Goal: Information Seeking & Learning: Learn about a topic

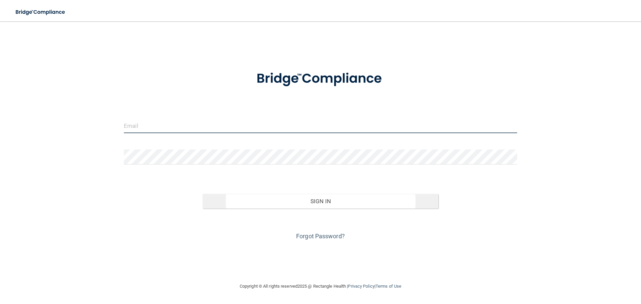
type input "[EMAIL_ADDRESS][DOMAIN_NAME]"
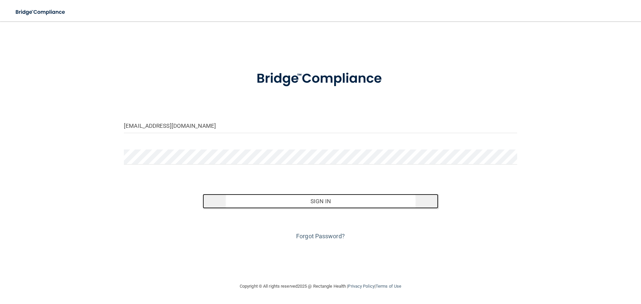
click at [314, 200] on button "Sign In" at bounding box center [321, 201] width 236 height 15
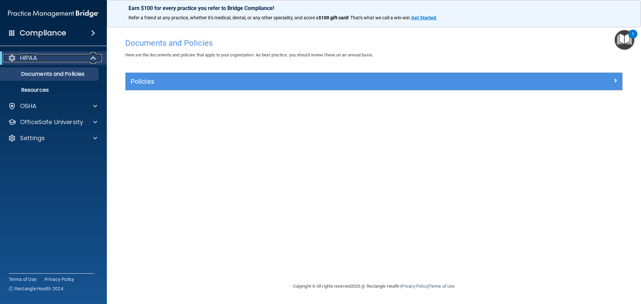
click at [33, 60] on p "HIPAA" at bounding box center [28, 58] width 17 height 8
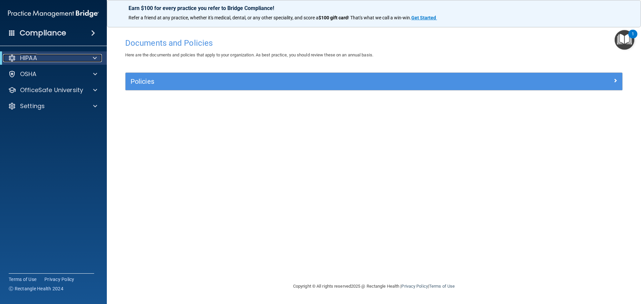
click at [32, 59] on p "HIPAA" at bounding box center [28, 58] width 17 height 8
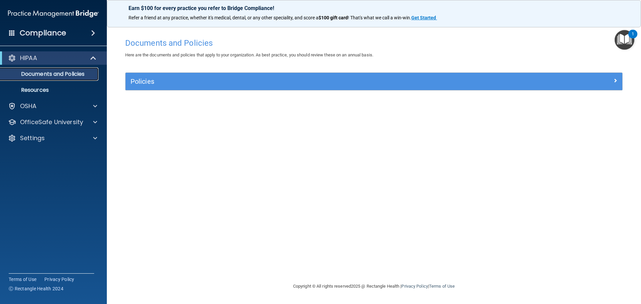
click at [50, 77] on p "Documents and Policies" at bounding box center [49, 74] width 91 height 7
click at [620, 39] on img "Open Resource Center, 1 new notification" at bounding box center [624, 40] width 20 height 20
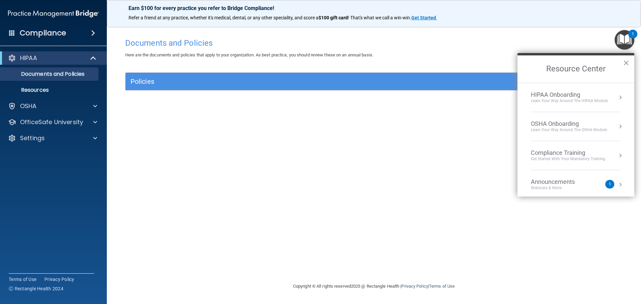
click at [562, 153] on div "Compliance Training" at bounding box center [568, 152] width 74 height 7
click at [557, 95] on div "HIPAA Training for Members" at bounding box center [560, 94] width 74 height 6
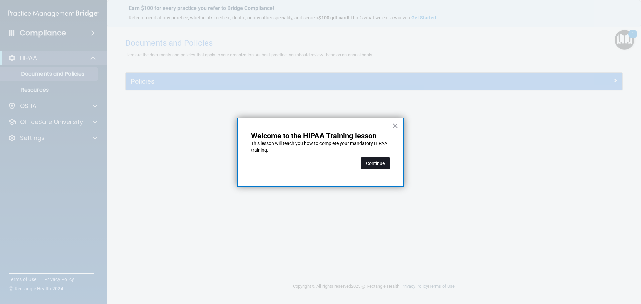
click at [369, 165] on button "Continue" at bounding box center [374, 163] width 29 height 12
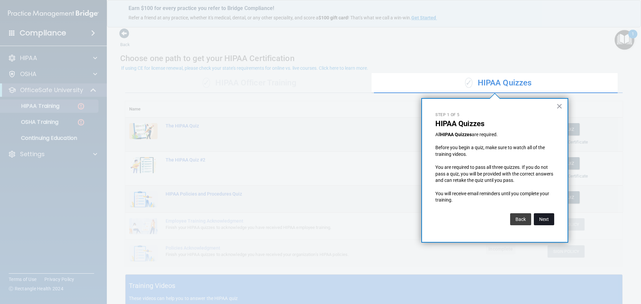
click at [543, 221] on button "Next" at bounding box center [544, 219] width 20 height 12
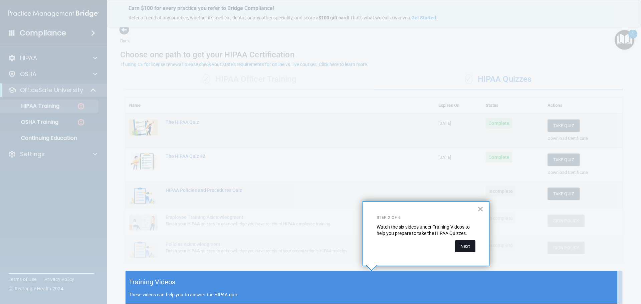
click at [465, 248] on button "Next" at bounding box center [465, 246] width 20 height 12
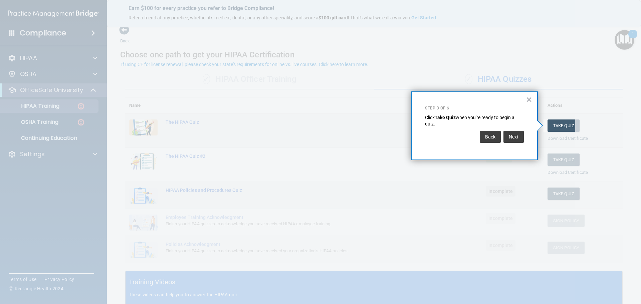
click at [448, 120] on strong "Take Quiz" at bounding box center [444, 117] width 21 height 5
click at [554, 125] on button "Take Quiz" at bounding box center [563, 125] width 32 height 12
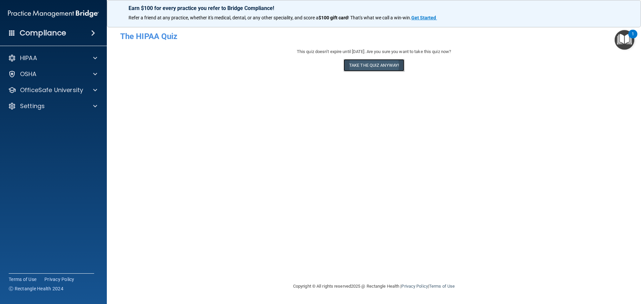
click at [375, 65] on button "Take the quiz anyway!" at bounding box center [373, 65] width 61 height 12
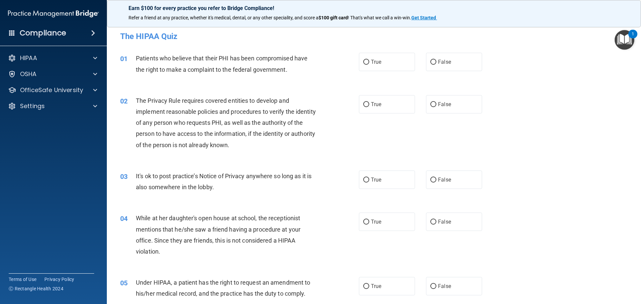
click at [621, 41] on img "Open Resource Center, 1 new notification" at bounding box center [624, 40] width 20 height 20
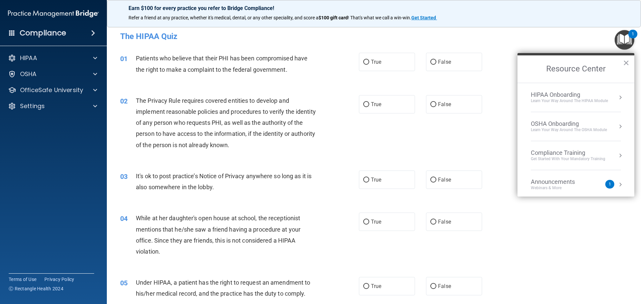
click at [617, 97] on button "Resource Center" at bounding box center [620, 97] width 7 height 7
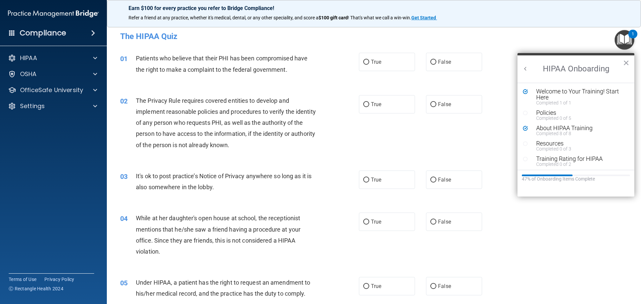
click at [484, 121] on div "02 The Privacy Rule requires covered entities to develop and implement reasonab…" at bounding box center [373, 124] width 517 height 75
click at [572, 131] on div "Completed 8 of 8" at bounding box center [578, 133] width 84 height 5
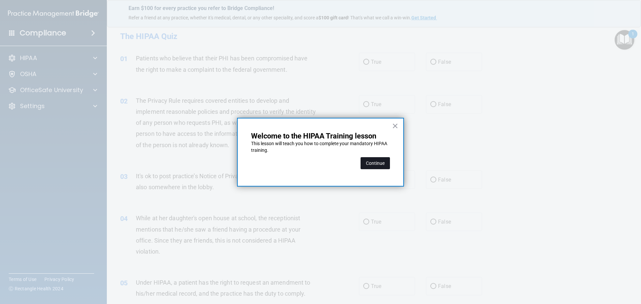
click at [378, 163] on button "Continue" at bounding box center [374, 163] width 29 height 12
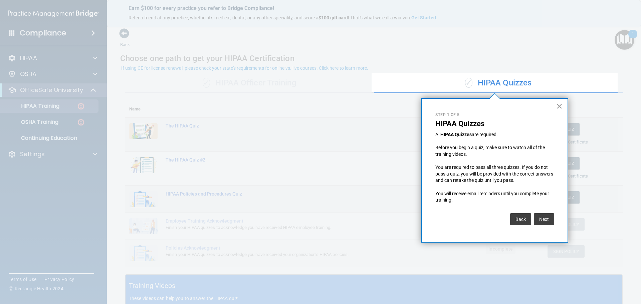
click at [557, 105] on button "×" at bounding box center [559, 106] width 6 height 11
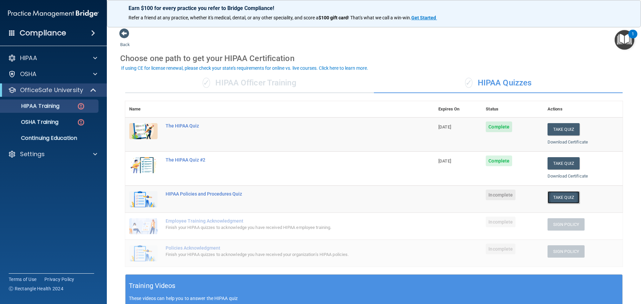
click at [558, 199] on button "Take Quiz" at bounding box center [563, 197] width 32 height 12
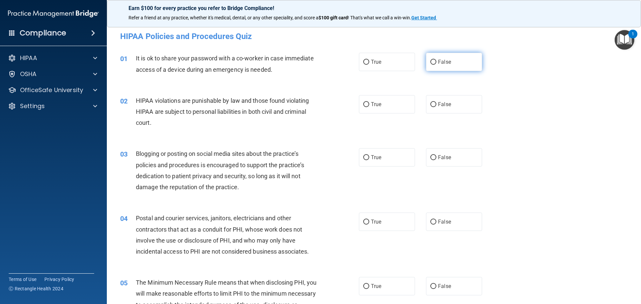
click at [430, 62] on input "False" at bounding box center [433, 62] width 6 height 5
radio input "true"
click at [364, 105] on input "True" at bounding box center [366, 104] width 6 height 5
radio input "true"
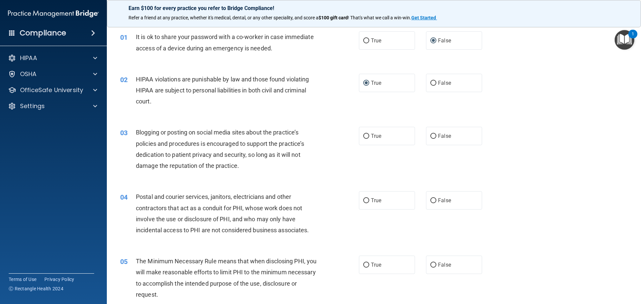
scroll to position [33, 0]
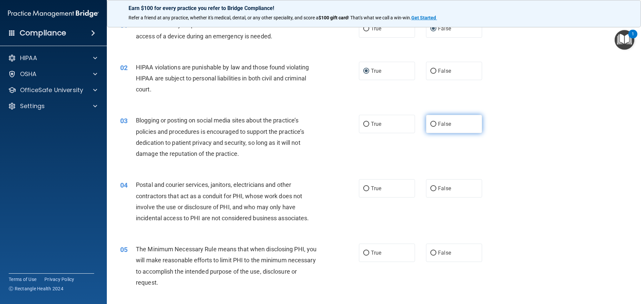
click at [430, 123] on input "False" at bounding box center [433, 124] width 6 height 5
radio input "true"
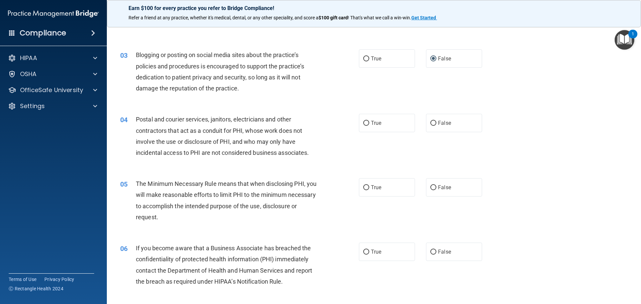
scroll to position [100, 0]
click at [363, 121] on input "True" at bounding box center [366, 121] width 6 height 5
radio input "true"
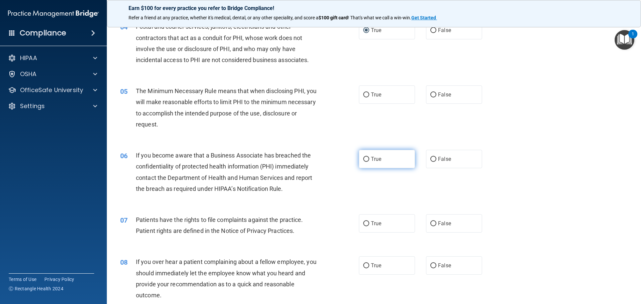
scroll to position [200, 0]
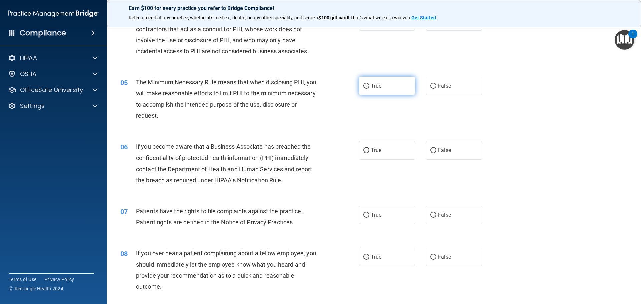
click at [363, 86] on input "True" at bounding box center [366, 86] width 6 height 5
radio input "true"
click at [364, 150] on input "True" at bounding box center [366, 150] width 6 height 5
radio input "true"
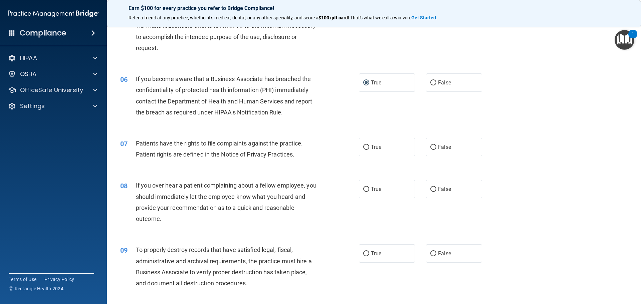
scroll to position [267, 0]
click at [363, 147] on input "True" at bounding box center [366, 148] width 6 height 5
radio input "true"
click at [430, 190] on input "False" at bounding box center [433, 190] width 6 height 5
radio input "true"
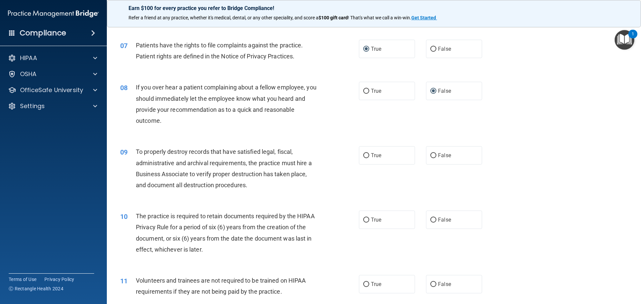
scroll to position [367, 0]
click at [363, 154] on input "True" at bounding box center [366, 154] width 6 height 5
radio input "true"
click at [363, 220] on input "True" at bounding box center [366, 219] width 6 height 5
radio input "true"
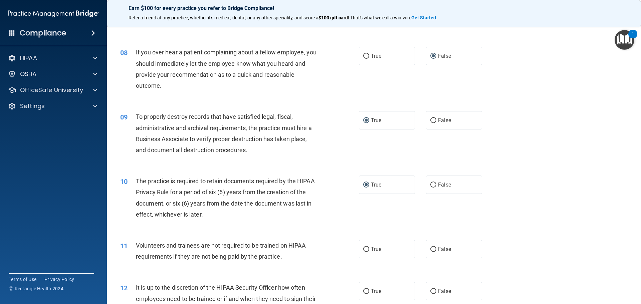
scroll to position [434, 0]
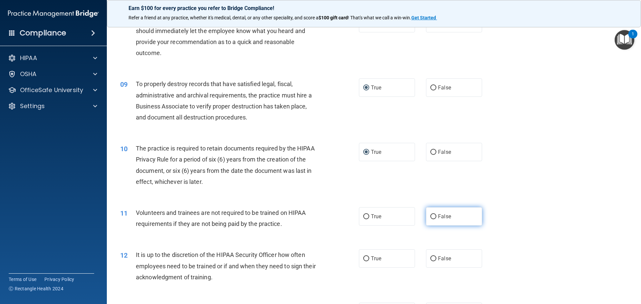
click at [430, 216] on input "False" at bounding box center [433, 216] width 6 height 5
radio input "true"
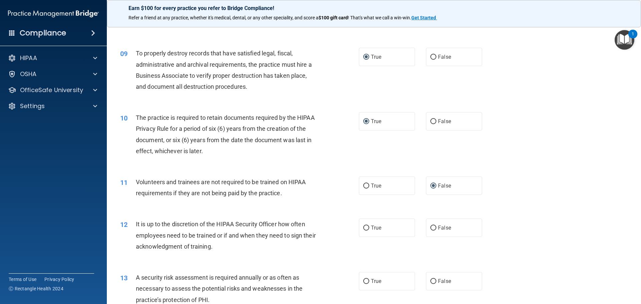
scroll to position [501, 0]
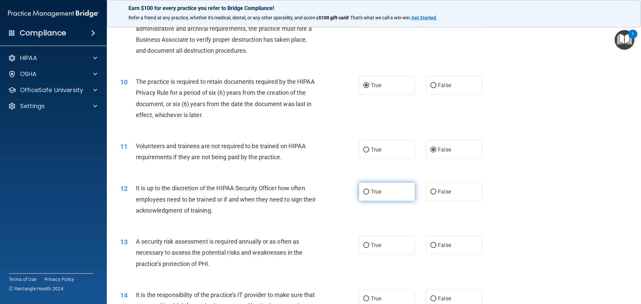
click at [363, 192] on input "True" at bounding box center [366, 192] width 6 height 5
radio input "true"
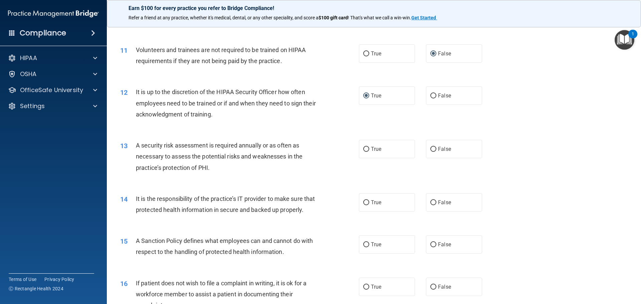
scroll to position [601, 0]
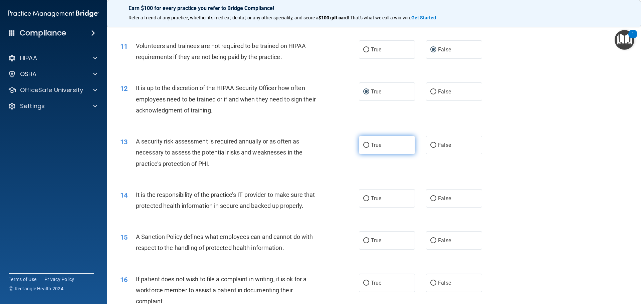
click at [366, 146] on input "True" at bounding box center [366, 145] width 6 height 5
radio input "true"
click at [363, 198] on input "True" at bounding box center [366, 198] width 6 height 5
radio input "true"
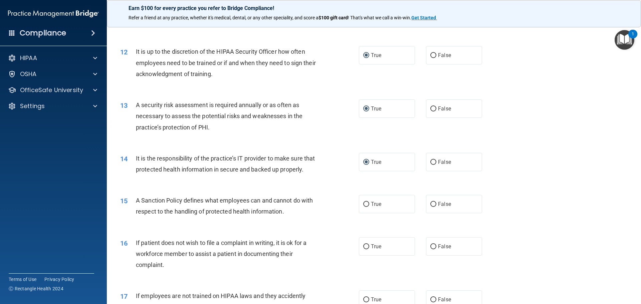
scroll to position [701, 0]
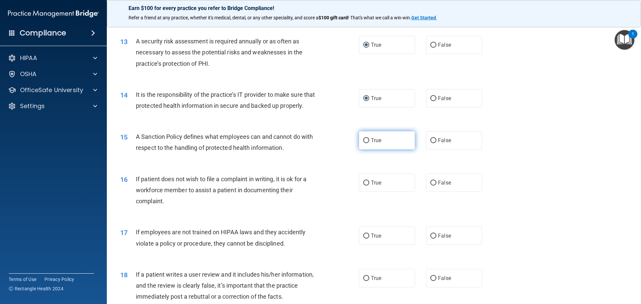
click at [364, 143] on input "True" at bounding box center [366, 140] width 6 height 5
radio input "true"
click at [364, 186] on input "True" at bounding box center [366, 183] width 6 height 5
radio input "true"
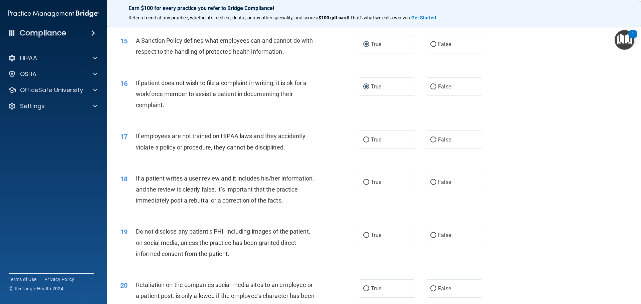
scroll to position [801, 0]
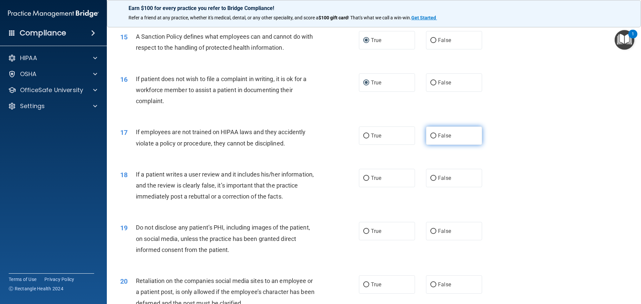
click at [430, 138] on input "False" at bounding box center [433, 135] width 6 height 5
radio input "true"
click at [430, 181] on input "False" at bounding box center [433, 178] width 6 height 5
radio input "true"
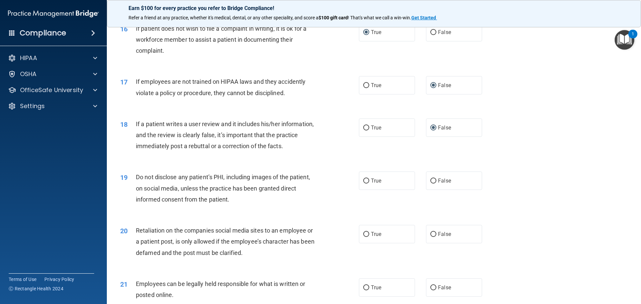
scroll to position [934, 0]
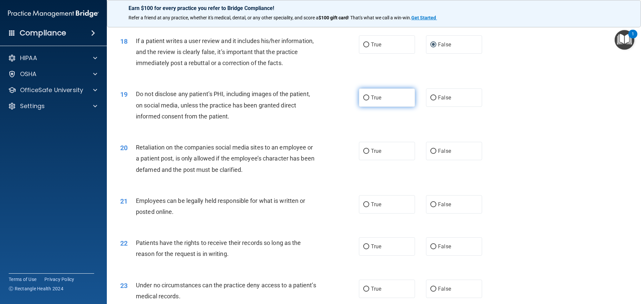
click at [363, 100] on input "True" at bounding box center [366, 97] width 6 height 5
radio input "true"
click at [432, 154] on input "False" at bounding box center [433, 151] width 6 height 5
radio input "true"
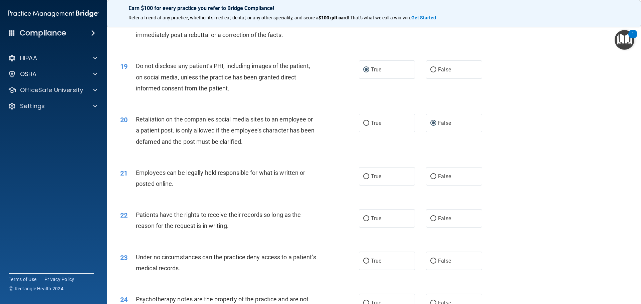
scroll to position [1001, 0]
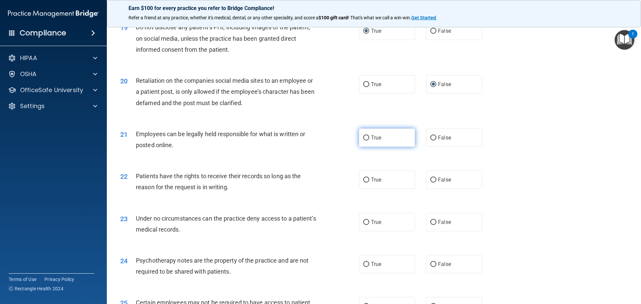
click at [363, 140] on input "True" at bounding box center [366, 137] width 6 height 5
radio input "true"
click at [365, 183] on input "True" at bounding box center [366, 180] width 6 height 5
radio input "true"
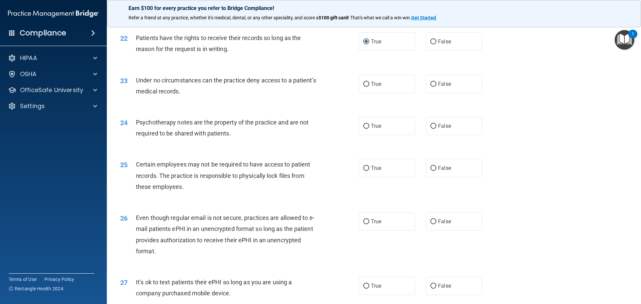
scroll to position [1101, 0]
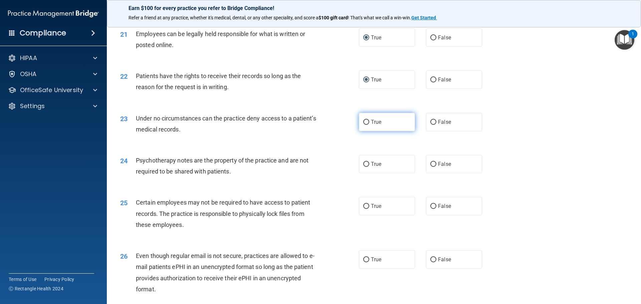
click at [364, 125] on input "True" at bounding box center [366, 122] width 6 height 5
radio input "true"
click at [363, 167] on input "True" at bounding box center [366, 164] width 6 height 5
radio input "true"
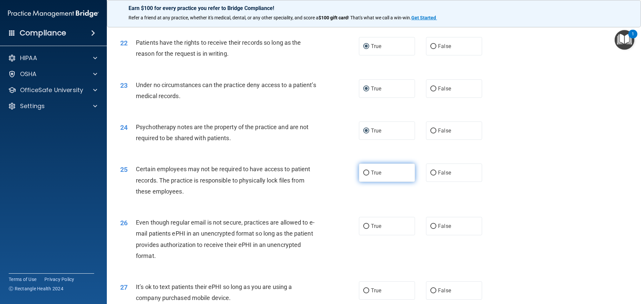
click at [367, 182] on label "True" at bounding box center [387, 173] width 56 height 18
click at [367, 176] on input "True" at bounding box center [366, 173] width 6 height 5
radio input "true"
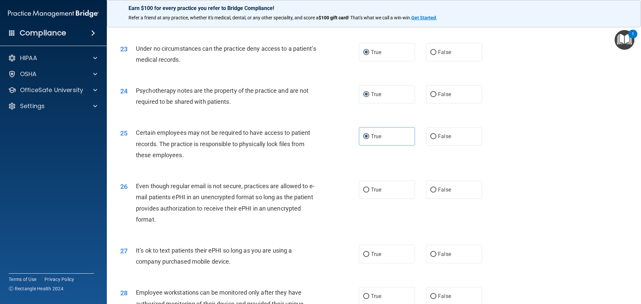
scroll to position [1235, 0]
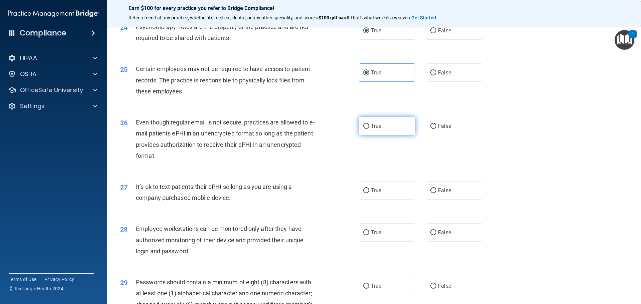
click at [365, 129] on input "True" at bounding box center [366, 126] width 6 height 5
radio input "true"
click at [432, 193] on input "False" at bounding box center [433, 190] width 6 height 5
radio input "true"
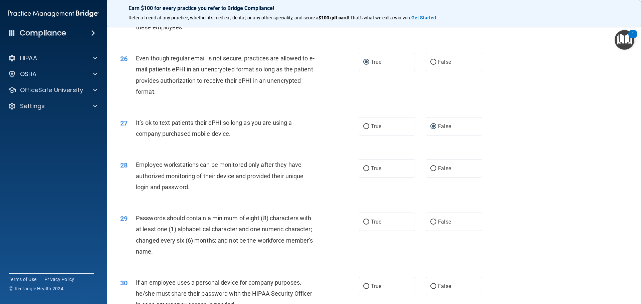
scroll to position [1301, 0]
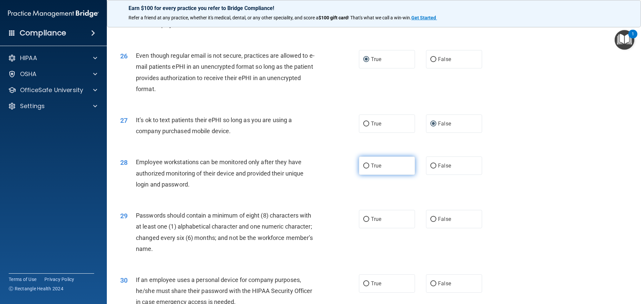
click at [364, 169] on input "True" at bounding box center [366, 166] width 6 height 5
radio input "true"
click at [366, 222] on input "True" at bounding box center [366, 219] width 6 height 5
radio input "true"
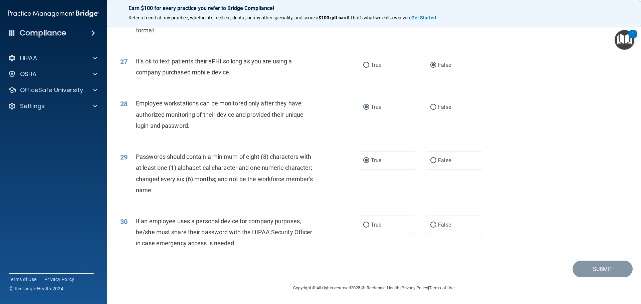
scroll to position [1371, 0]
click at [431, 224] on input "False" at bounding box center [433, 225] width 6 height 5
radio input "true"
click at [604, 270] on button "Submit" at bounding box center [602, 269] width 60 height 17
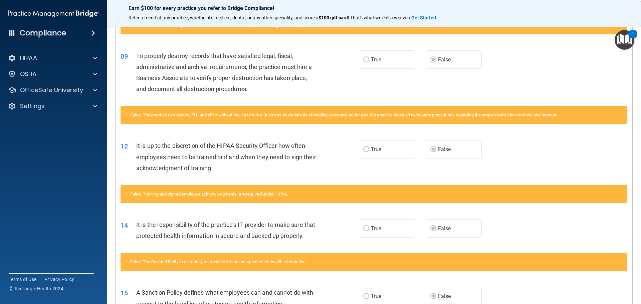
scroll to position [94, 0]
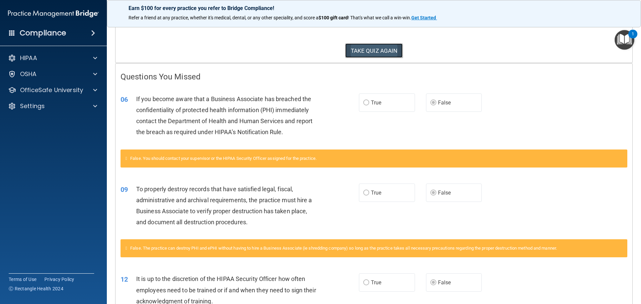
click at [367, 52] on button "TAKE QUIZ AGAIN" at bounding box center [374, 50] width 58 height 15
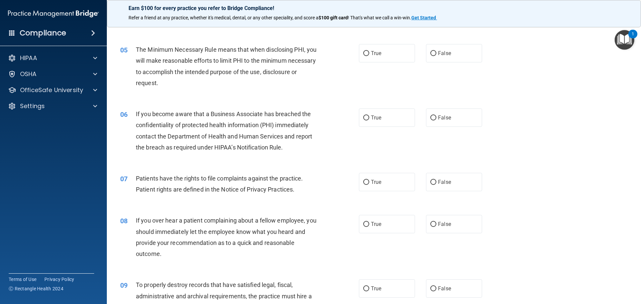
scroll to position [234, 0]
click at [431, 117] on input "False" at bounding box center [433, 117] width 6 height 5
radio input "true"
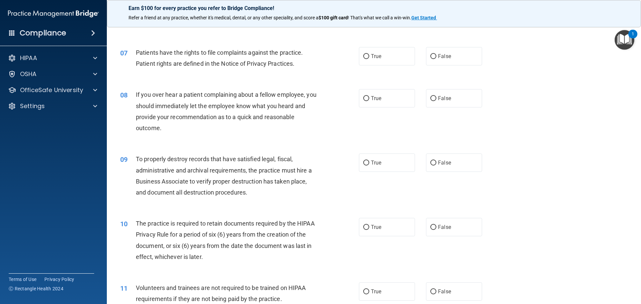
scroll to position [400, 0]
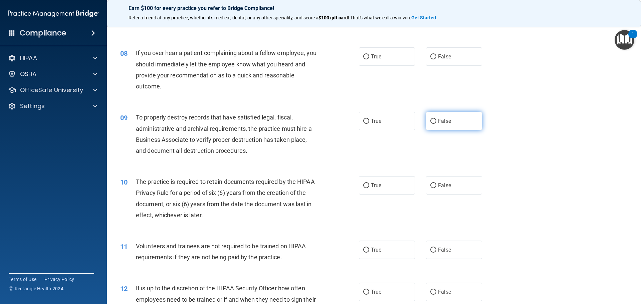
click at [430, 121] on input "False" at bounding box center [433, 121] width 6 height 5
radio input "true"
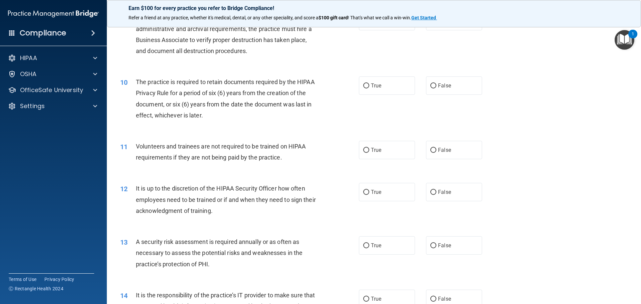
scroll to position [501, 0]
click at [431, 191] on input "False" at bounding box center [433, 192] width 6 height 5
radio input "true"
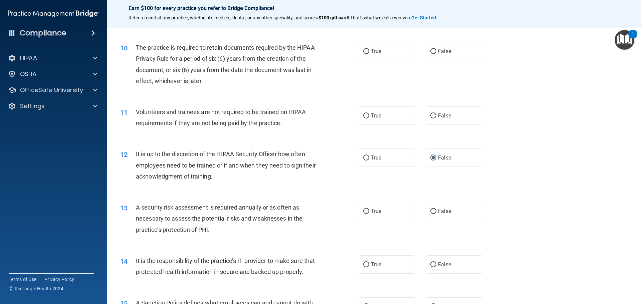
scroll to position [567, 0]
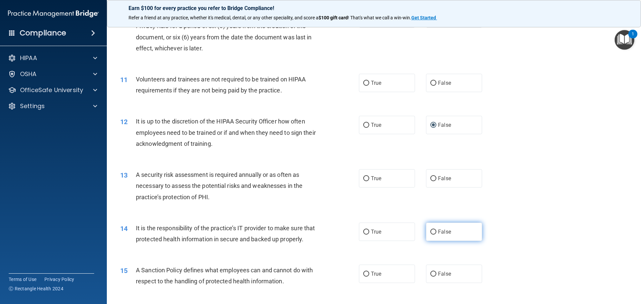
click at [431, 232] on input "False" at bounding box center [433, 232] width 6 height 5
radio input "true"
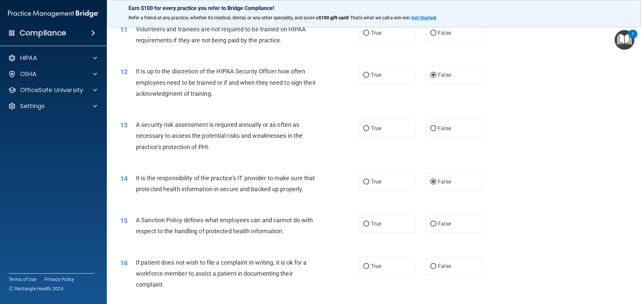
scroll to position [701, 0]
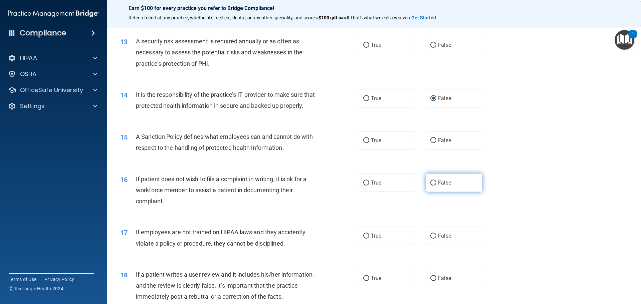
click at [430, 186] on input "False" at bounding box center [433, 183] width 6 height 5
radio input "true"
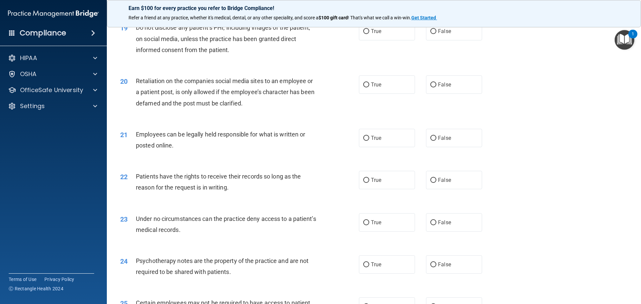
scroll to position [1001, 0]
click at [431, 183] on input "False" at bounding box center [433, 180] width 6 height 5
radio input "true"
click at [430, 225] on input "False" at bounding box center [433, 222] width 6 height 5
radio input "true"
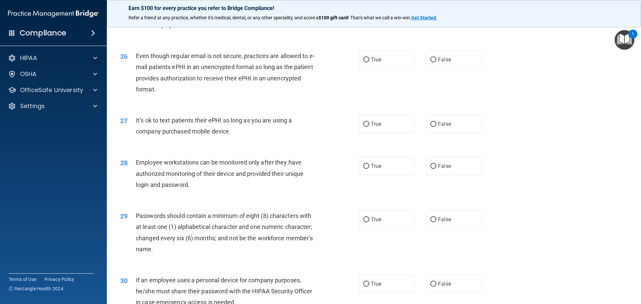
scroll to position [1301, 0]
click at [431, 169] on input "False" at bounding box center [433, 166] width 6 height 5
radio input "true"
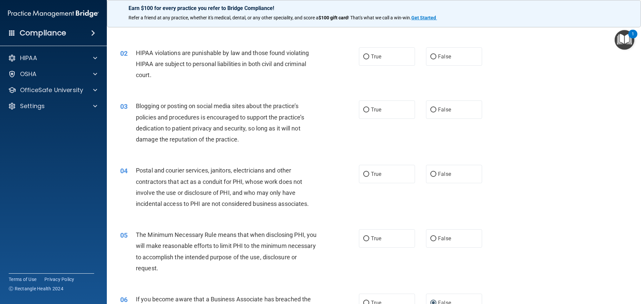
scroll to position [0, 0]
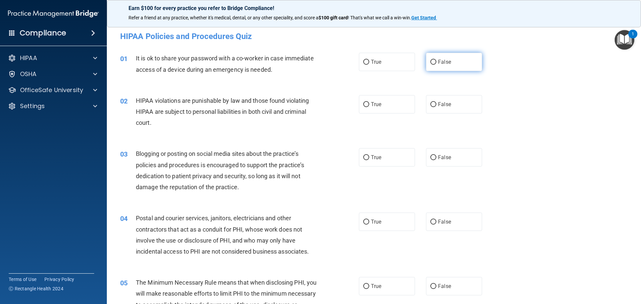
click at [431, 62] on input "False" at bounding box center [433, 62] width 6 height 5
radio input "true"
click at [364, 104] on input "True" at bounding box center [366, 104] width 6 height 5
radio input "true"
click at [431, 158] on input "False" at bounding box center [433, 157] width 6 height 5
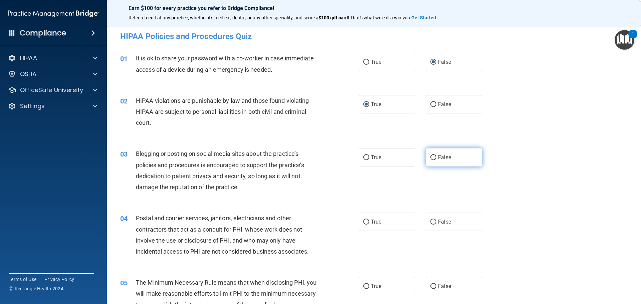
radio input "true"
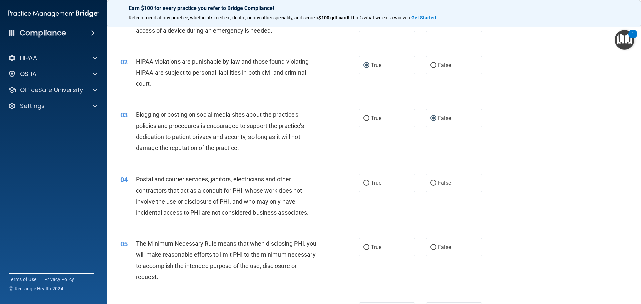
scroll to position [100, 0]
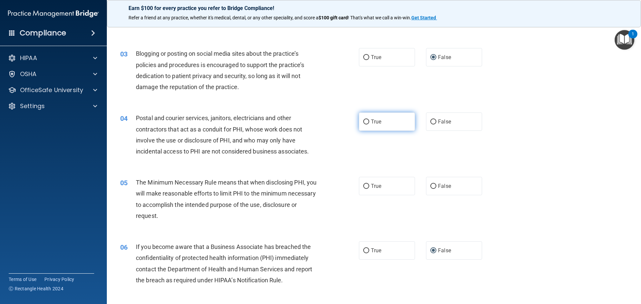
click at [363, 120] on input "True" at bounding box center [366, 121] width 6 height 5
radio input "true"
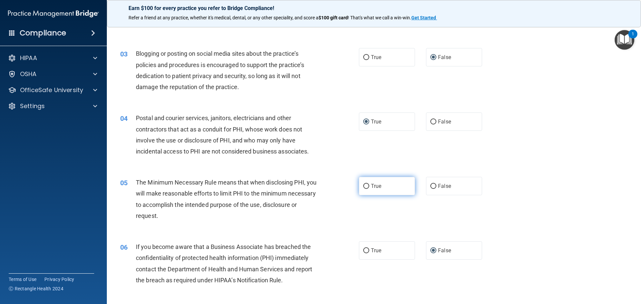
click at [365, 186] on input "True" at bounding box center [366, 186] width 6 height 5
radio input "true"
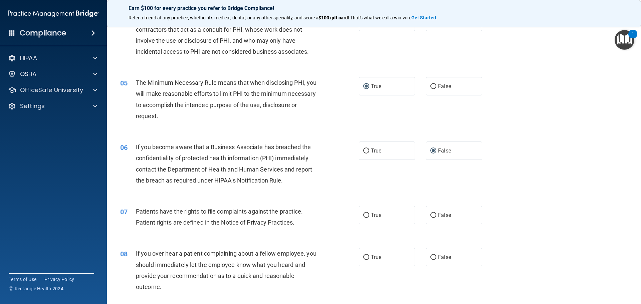
scroll to position [200, 0]
click at [364, 214] on input "True" at bounding box center [366, 215] width 6 height 5
radio input "true"
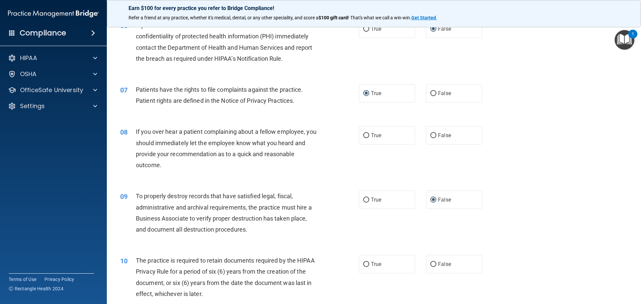
scroll to position [334, 0]
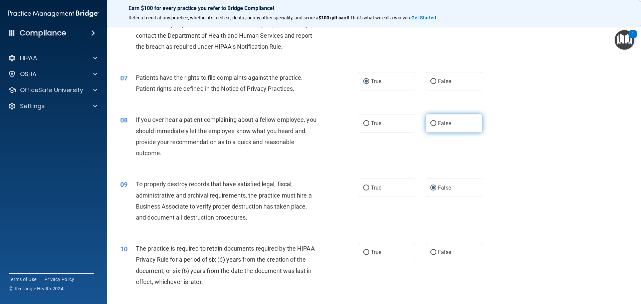
click at [431, 123] on input "False" at bounding box center [433, 123] width 6 height 5
radio input "true"
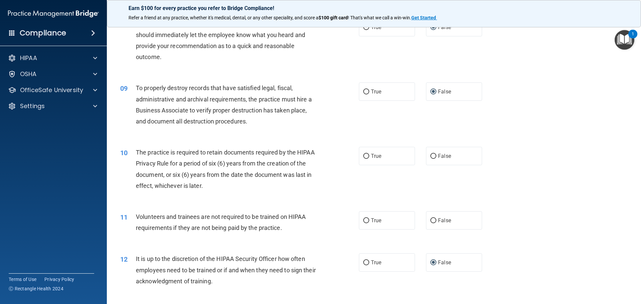
scroll to position [434, 0]
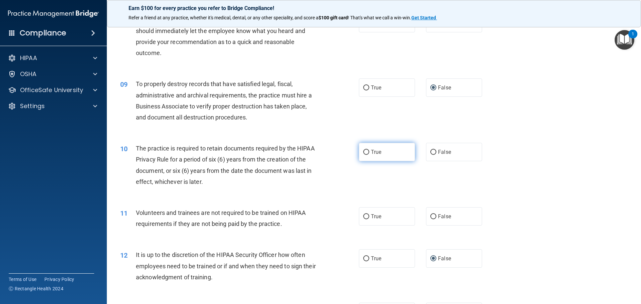
click at [366, 153] on input "True" at bounding box center [366, 152] width 6 height 5
radio input "true"
click at [430, 216] on input "False" at bounding box center [433, 216] width 6 height 5
radio input "true"
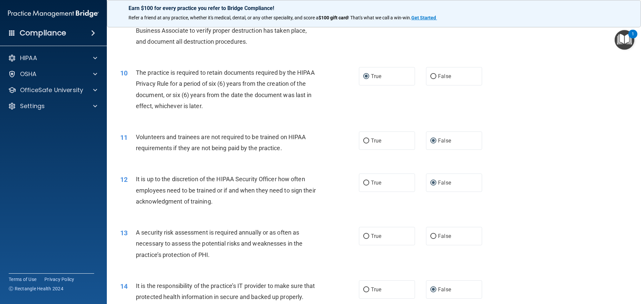
scroll to position [534, 0]
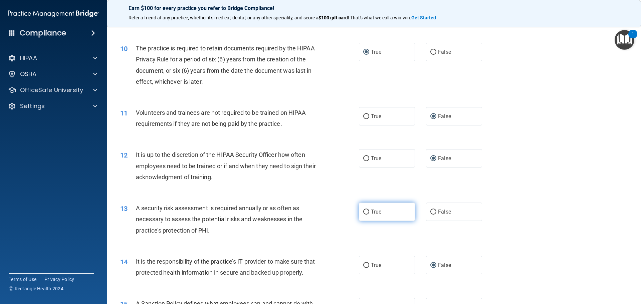
click at [365, 213] on input "True" at bounding box center [366, 212] width 6 height 5
radio input "true"
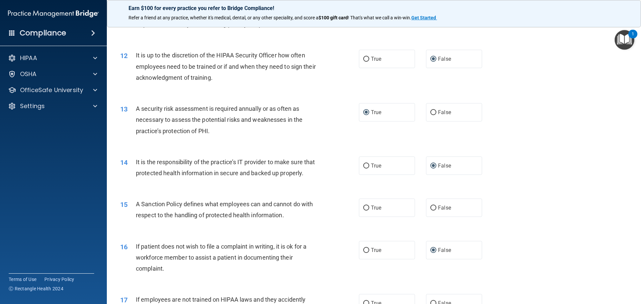
scroll to position [634, 0]
click at [430, 210] on input "False" at bounding box center [433, 207] width 6 height 5
radio input "true"
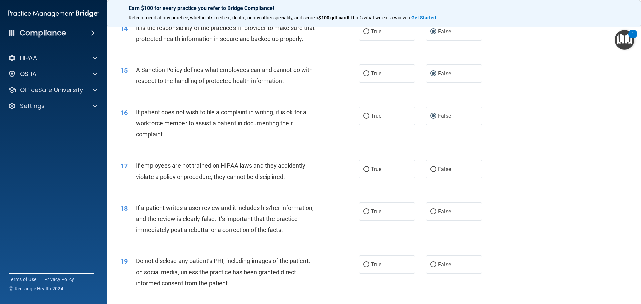
scroll to position [734, 0]
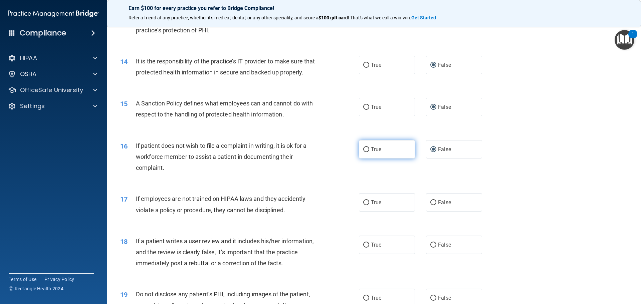
click at [365, 152] on input "True" at bounding box center [366, 149] width 6 height 5
radio input "true"
radio input "false"
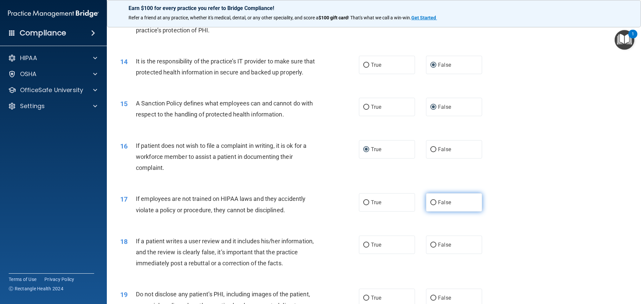
click at [431, 205] on input "False" at bounding box center [433, 202] width 6 height 5
radio input "true"
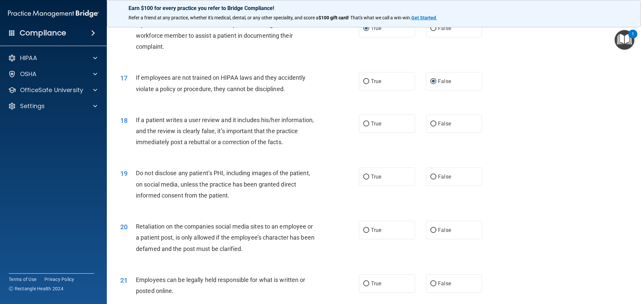
scroll to position [868, 0]
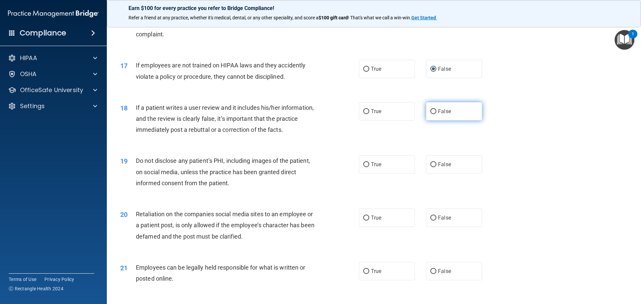
click at [430, 114] on input "False" at bounding box center [433, 111] width 6 height 5
radio input "true"
click at [363, 167] on input "True" at bounding box center [366, 164] width 6 height 5
radio input "true"
click at [430, 221] on input "False" at bounding box center [433, 218] width 6 height 5
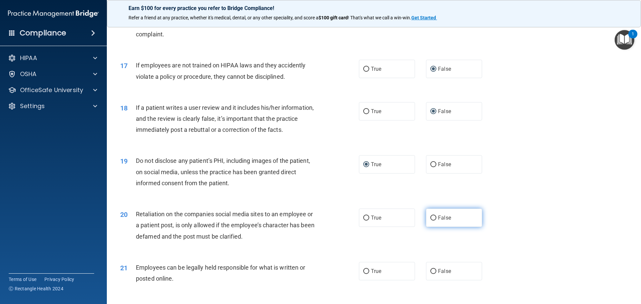
radio input "true"
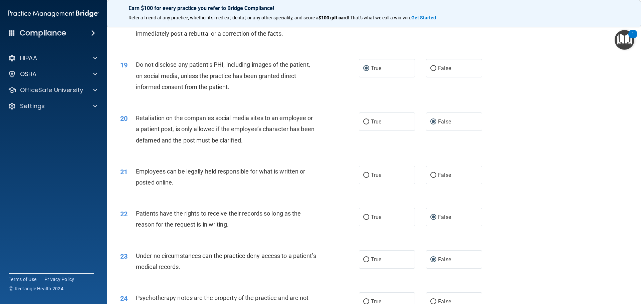
scroll to position [968, 0]
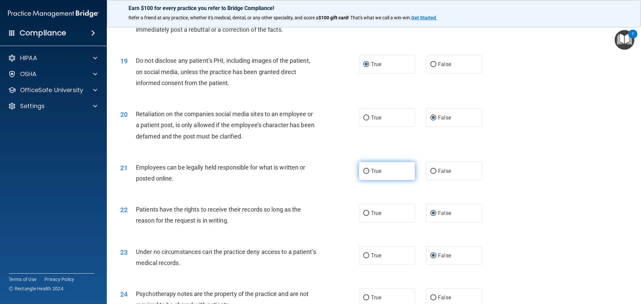
click at [365, 174] on input "True" at bounding box center [366, 171] width 6 height 5
radio input "true"
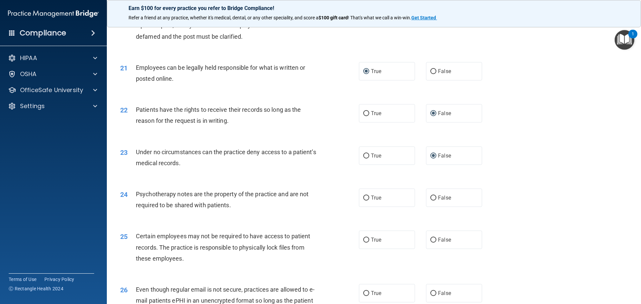
scroll to position [1068, 0]
click at [365, 200] on input "True" at bounding box center [366, 197] width 6 height 5
radio input "true"
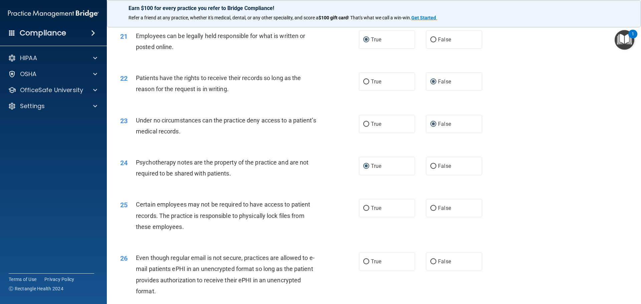
scroll to position [1135, 0]
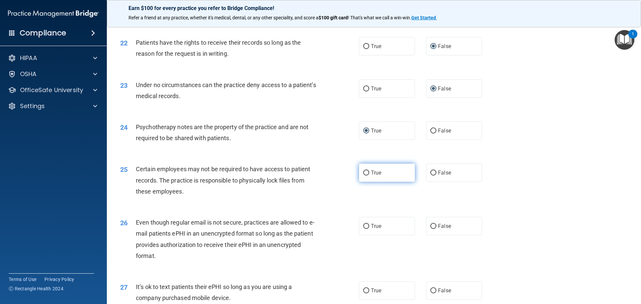
click at [363, 176] on input "True" at bounding box center [366, 173] width 6 height 5
radio input "true"
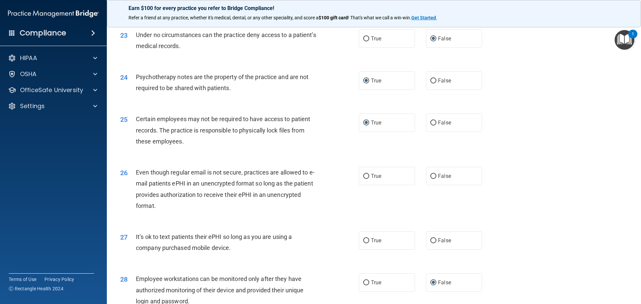
scroll to position [1201, 0]
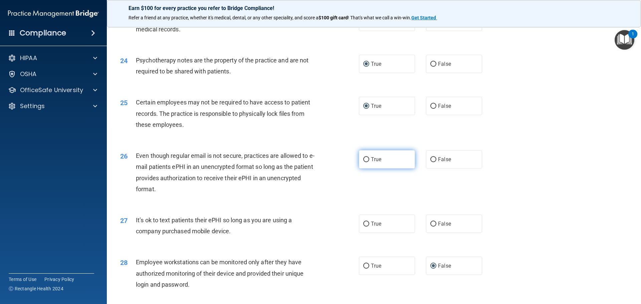
click at [363, 162] on input "True" at bounding box center [366, 159] width 6 height 5
radio input "true"
click at [430, 227] on input "False" at bounding box center [433, 224] width 6 height 5
radio input "true"
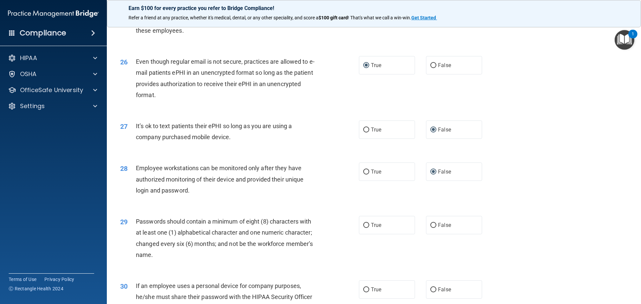
scroll to position [1301, 0]
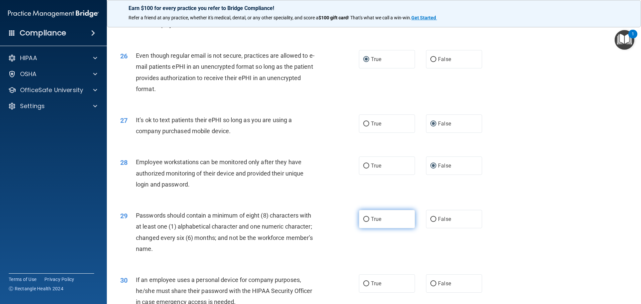
click at [363, 222] on input "True" at bounding box center [366, 219] width 6 height 5
radio input "true"
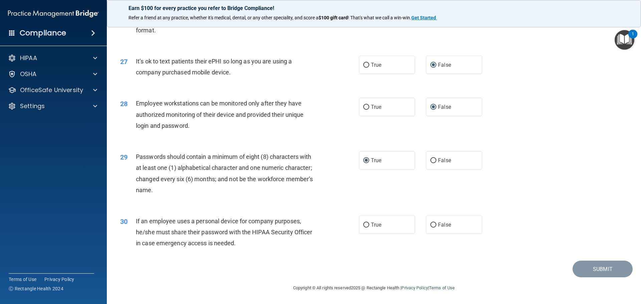
scroll to position [1371, 0]
click at [431, 225] on input "False" at bounding box center [433, 225] width 6 height 5
radio input "true"
click at [586, 273] on button "Submit" at bounding box center [602, 269] width 60 height 17
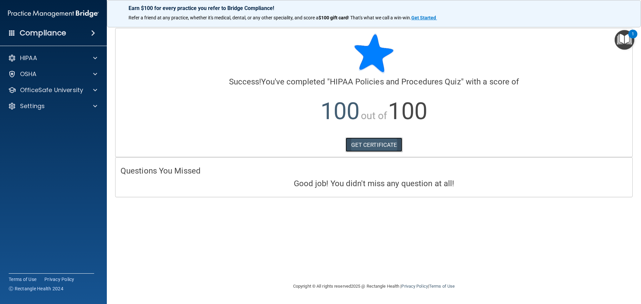
click at [367, 149] on link "GET CERTIFICATE" at bounding box center [373, 144] width 57 height 15
click at [624, 37] on img "Open Resource Center, 1 new notification" at bounding box center [624, 40] width 20 height 20
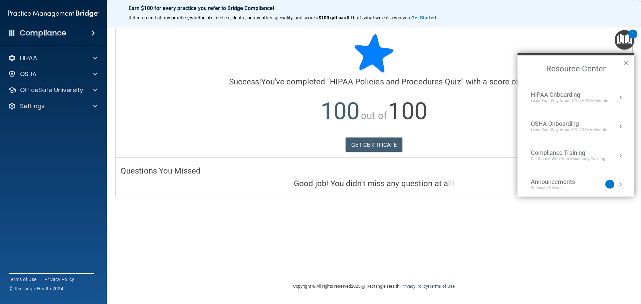
click at [584, 98] on div "Learn Your Way around the HIPAA module" at bounding box center [569, 101] width 77 height 6
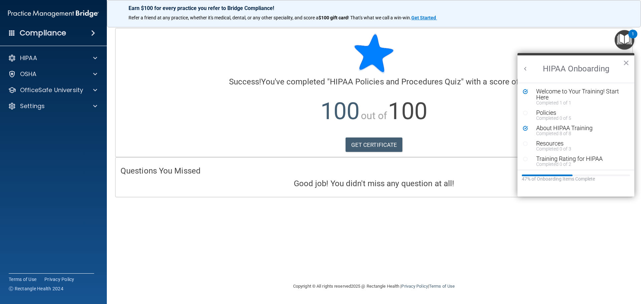
click at [453, 139] on div "GET CERTIFICATE" at bounding box center [373, 144] width 507 height 15
click at [41, 34] on h4 "Compliance" at bounding box center [43, 32] width 46 height 9
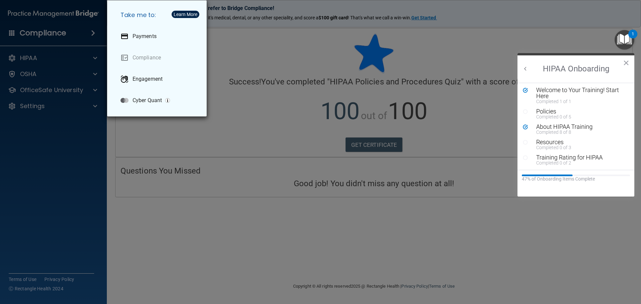
click at [32, 62] on div "Take me to: Payments Compliance Engagement Cyber Quant" at bounding box center [320, 152] width 641 height 304
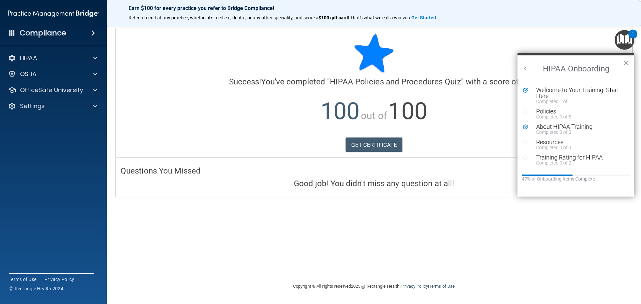
click at [628, 42] on img "Open Resource Center, 1 new notification" at bounding box center [624, 40] width 20 height 20
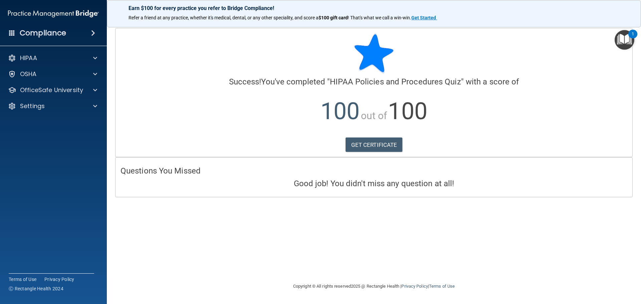
click at [625, 43] on img "Open Resource Center, 1 new notification" at bounding box center [624, 40] width 20 height 20
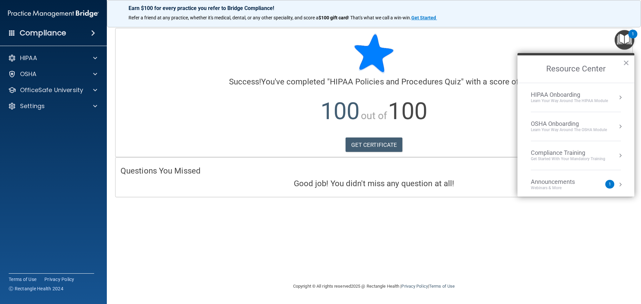
click at [580, 95] on div "HIPAA Onboarding" at bounding box center [569, 94] width 77 height 7
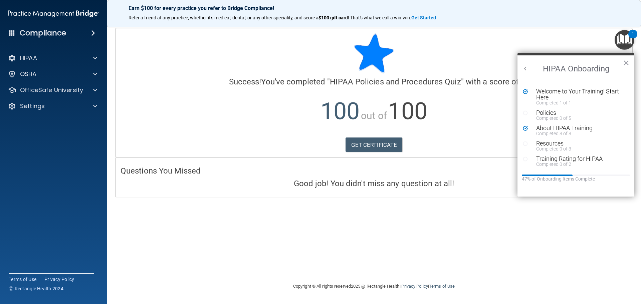
scroll to position [0, 0]
click at [559, 129] on div "About HIPAA Training" at bounding box center [578, 128] width 84 height 6
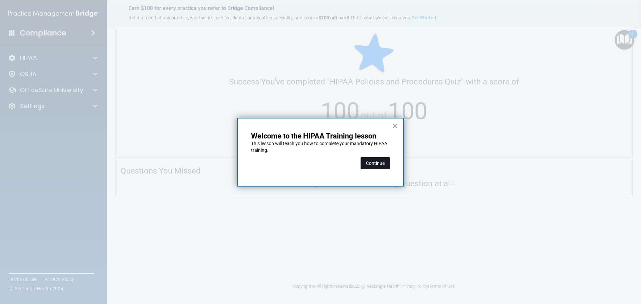
click at [384, 169] on button "Continue" at bounding box center [374, 163] width 29 height 12
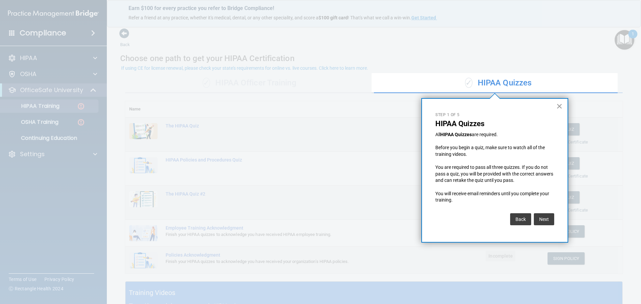
click at [558, 107] on button "×" at bounding box center [559, 106] width 6 height 11
